Goal: Task Accomplishment & Management: Understand process/instructions

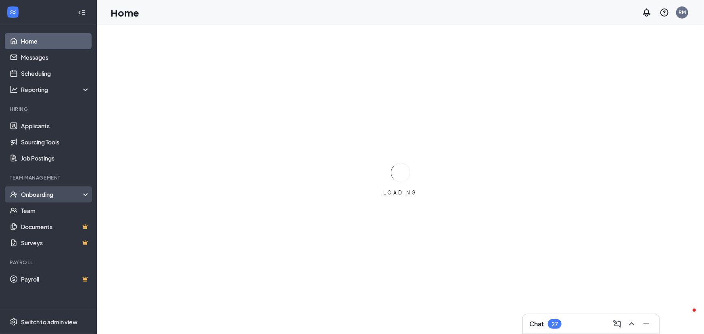
click at [47, 194] on div "Onboarding" at bounding box center [52, 194] width 62 height 8
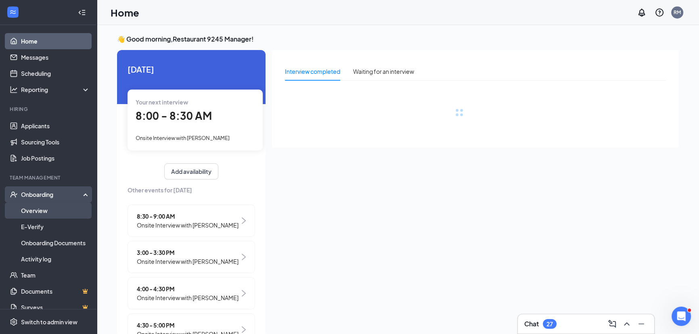
click at [40, 210] on link "Overview" at bounding box center [55, 210] width 69 height 16
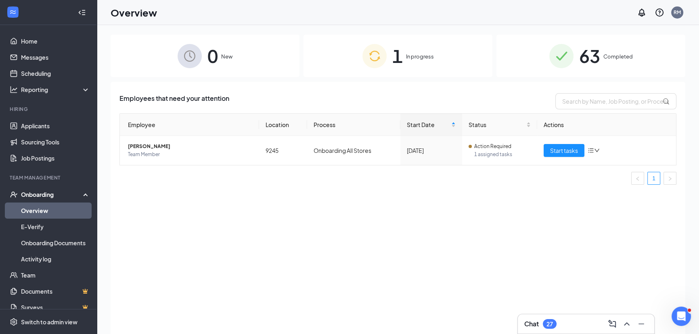
click at [416, 63] on div "1 In progress" at bounding box center [397, 56] width 189 height 42
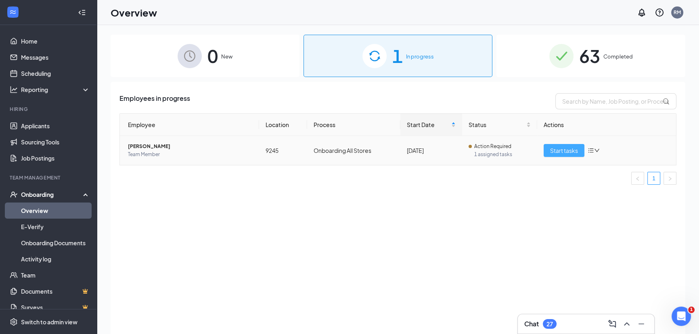
click at [564, 152] on span "Start tasks" at bounding box center [564, 150] width 28 height 9
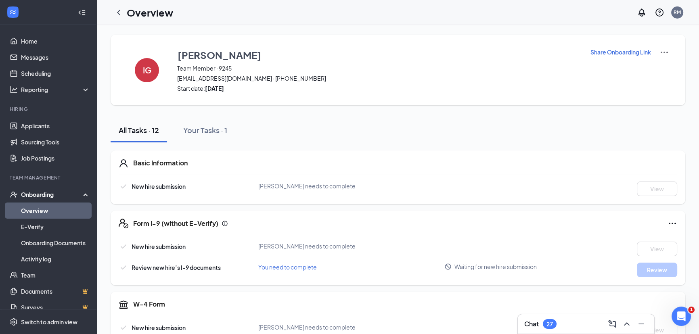
click at [628, 48] on p "Share Onboarding Link" at bounding box center [620, 52] width 60 height 8
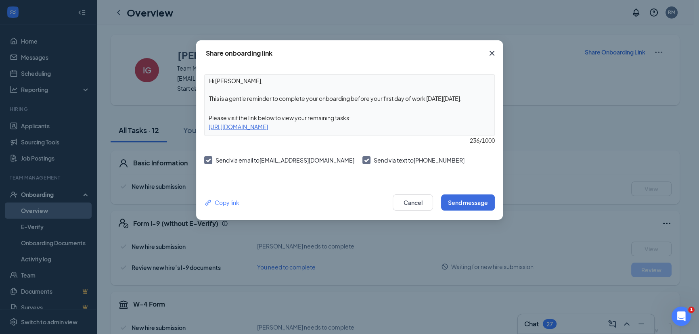
click at [494, 205] on div "Copy link Cancel Send message" at bounding box center [349, 202] width 307 height 35
click at [484, 205] on button "Send message" at bounding box center [468, 202] width 54 height 16
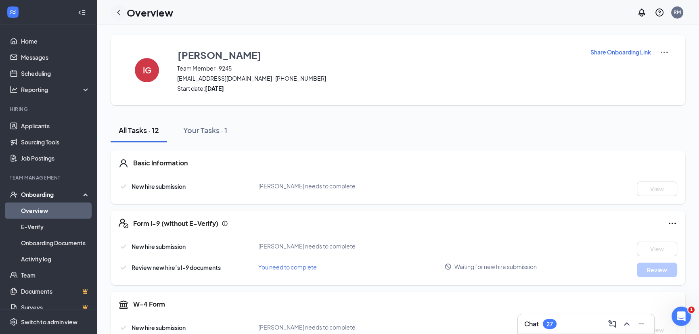
click at [117, 13] on icon "ChevronLeft" at bounding box center [119, 13] width 10 height 10
